Goal: Task Accomplishment & Management: Complete application form

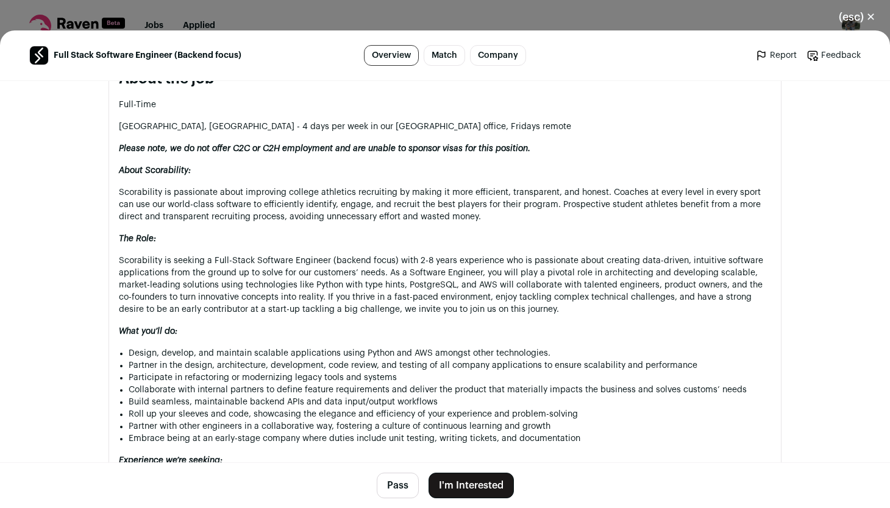
scroll to position [660, 0]
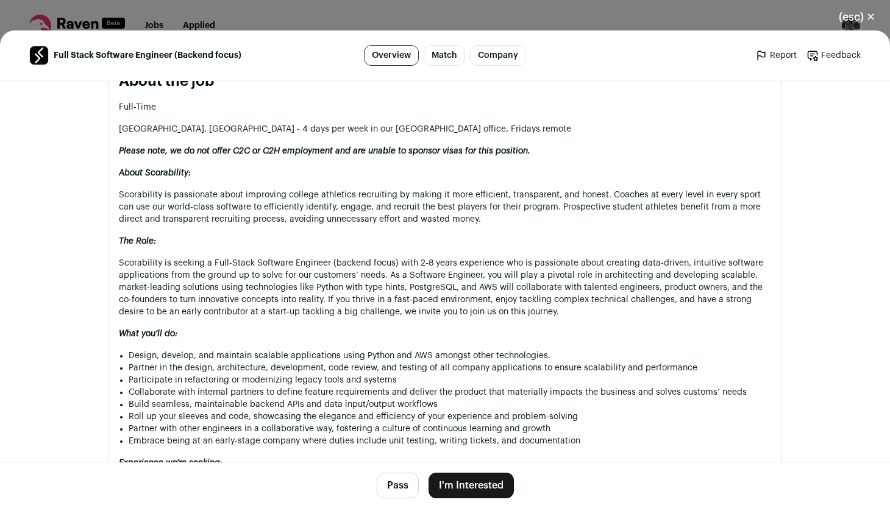
click at [465, 478] on button "I'm Interested" at bounding box center [471, 486] width 85 height 26
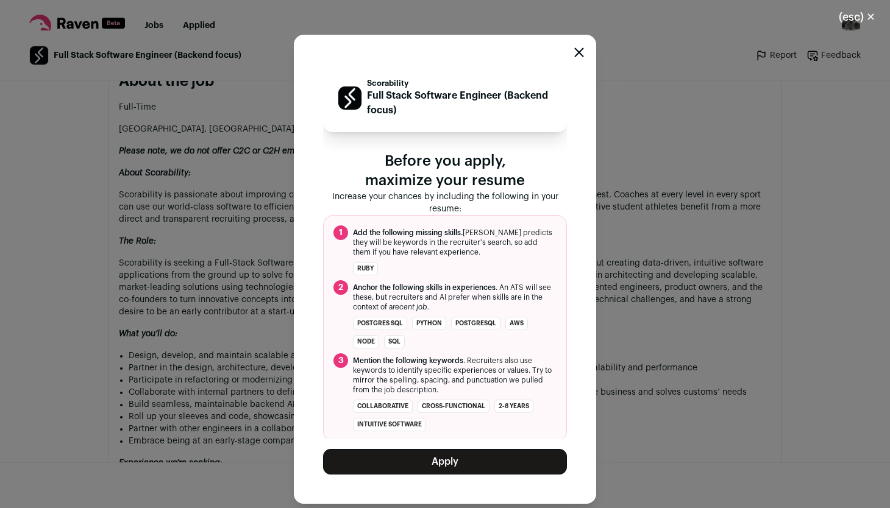
click at [461, 460] on button "Apply" at bounding box center [445, 462] width 244 height 26
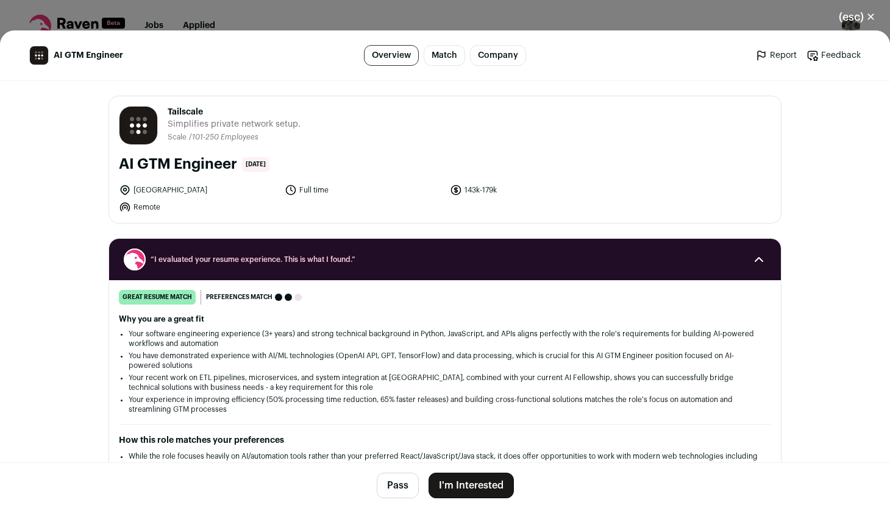
click at [481, 480] on button "I'm Interested" at bounding box center [471, 486] width 85 height 26
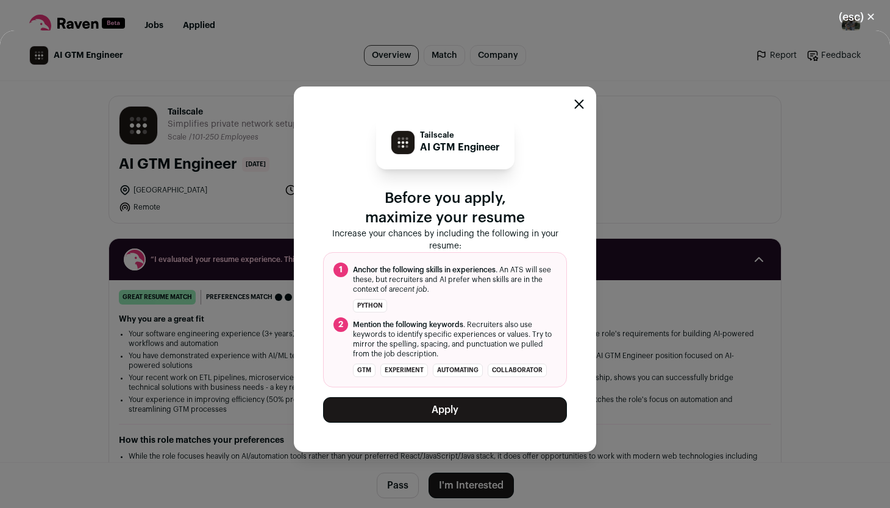
click at [463, 415] on button "Apply" at bounding box center [445, 410] width 244 height 26
